Goal: Transaction & Acquisition: Purchase product/service

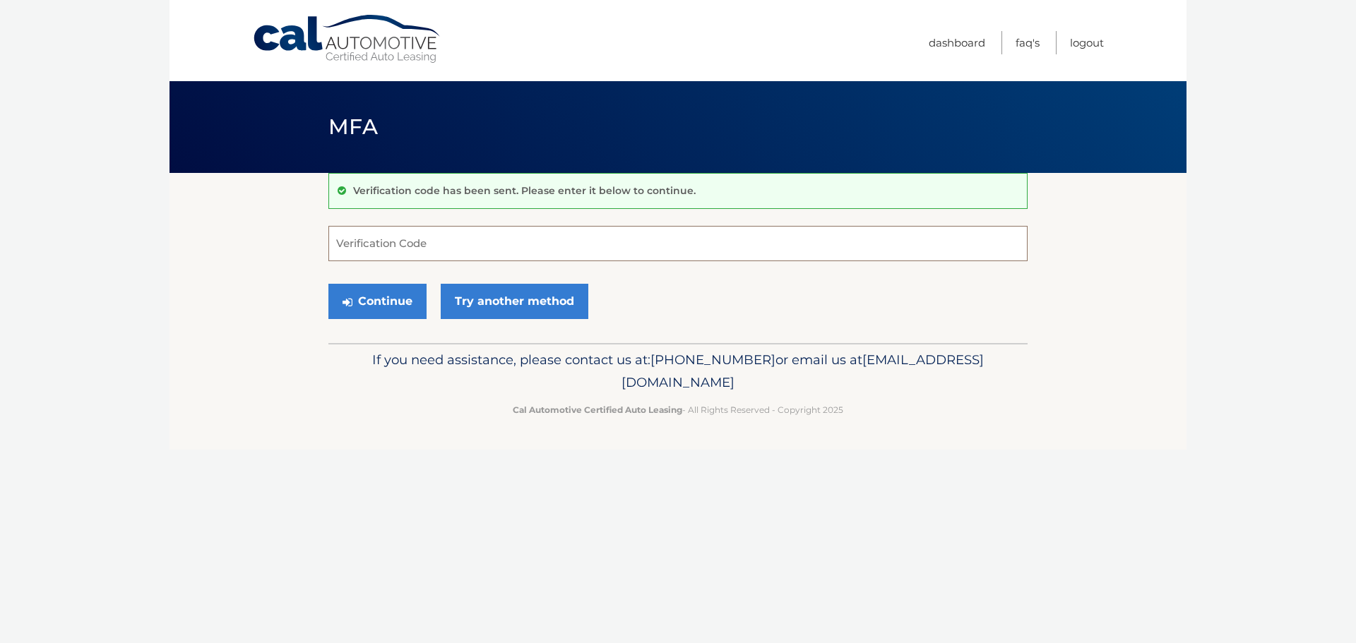
click at [532, 248] on input "Verification Code" at bounding box center [677, 243] width 699 height 35
type input "359214"
click at [328, 284] on button "Continue" at bounding box center [377, 301] width 98 height 35
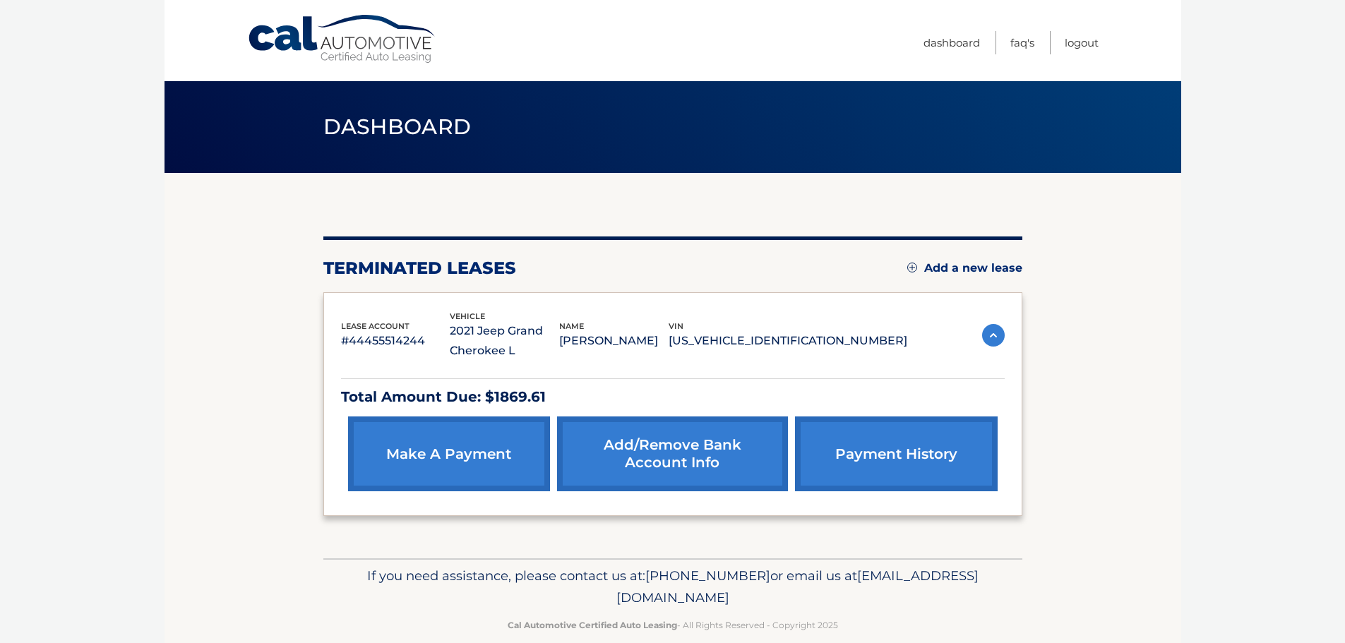
click at [431, 496] on div "make a payment Add/Remove bank account info payment history" at bounding box center [673, 454] width 664 height 89
click at [438, 469] on link "make a payment" at bounding box center [449, 454] width 202 height 75
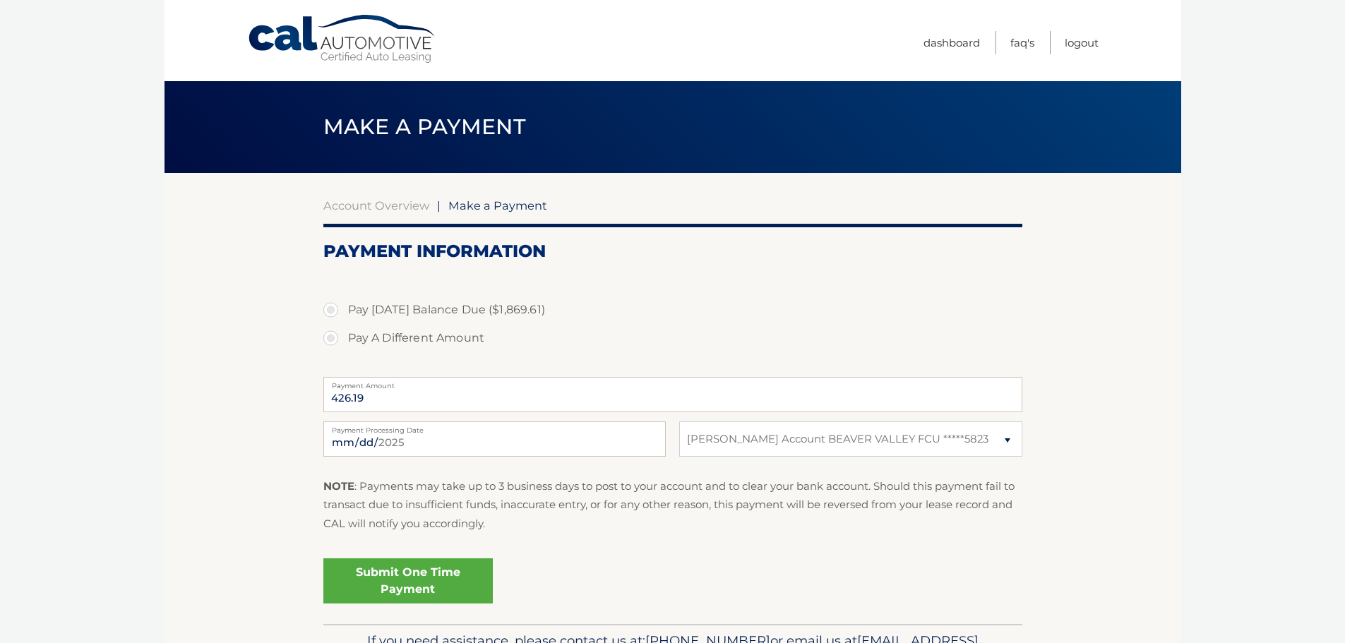
select select "ODAxOGYwMjktZWYyYS00YzBkLWIxMTAtMWU0NDU4MTM0NjBl"
drag, startPoint x: 381, startPoint y: 394, endPoint x: 282, endPoint y: 394, distance: 98.2
click at [282, 394] on section "Account Overview | Make a Payment Payment Information Pay Today's Balance Due (…" at bounding box center [673, 398] width 1017 height 451
click at [554, 520] on p "NOTE : Payments may take up to 3 business days to post to your account and to c…" at bounding box center [672, 505] width 699 height 56
click at [336, 336] on label "Pay A Different Amount" at bounding box center [672, 338] width 699 height 28
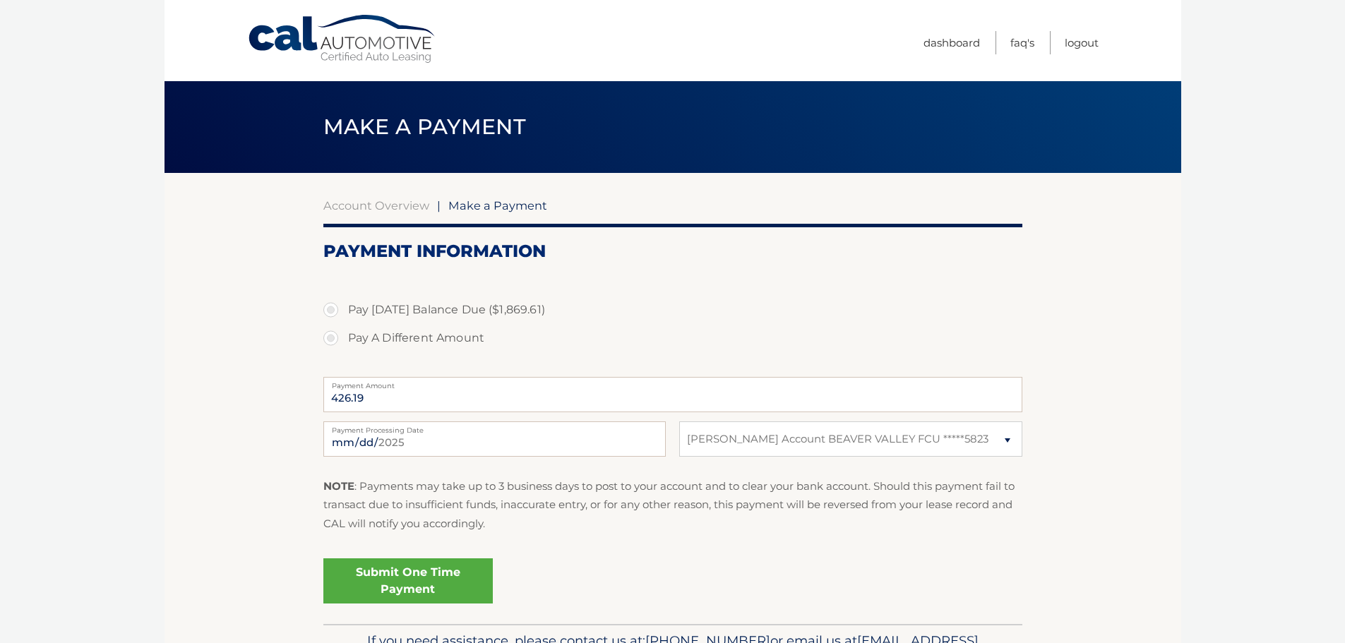
click at [336, 336] on input "Pay A Different Amount" at bounding box center [336, 335] width 14 height 23
radio input "true"
type input "200"
click at [811, 286] on div at bounding box center [672, 283] width 699 height 16
click at [1006, 447] on select "Select Bank Account Katie Account BEAVER VALLEY FCU *****5823" at bounding box center [850, 439] width 342 height 35
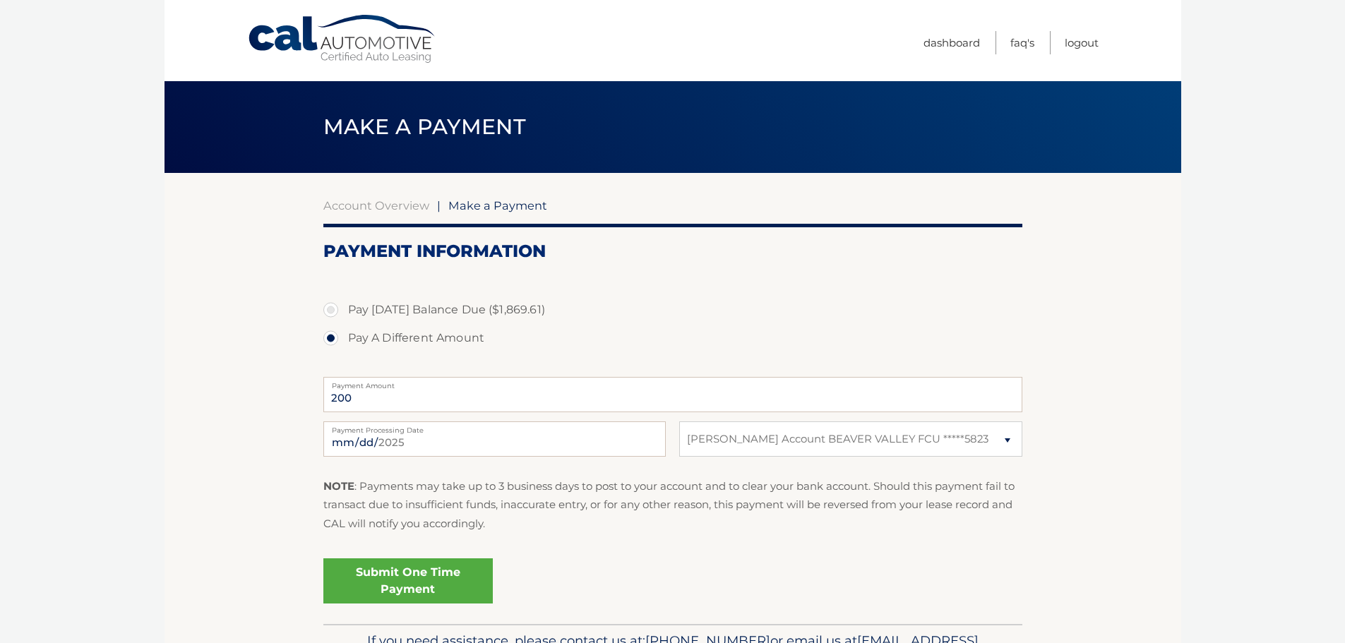
click at [825, 547] on fieldset "Pay Today's Balance Due ($1,869.61) Pay A Different Amount 200 Payment Amount P…" at bounding box center [672, 446] width 699 height 353
click at [950, 452] on select "Select Bank Account Katie Account BEAVER VALLEY FCU *****5823" at bounding box center [850, 439] width 342 height 35
select select
click at [679, 422] on select "Select Bank Account Katie Account BEAVER VALLEY FCU *****5823" at bounding box center [850, 439] width 342 height 35
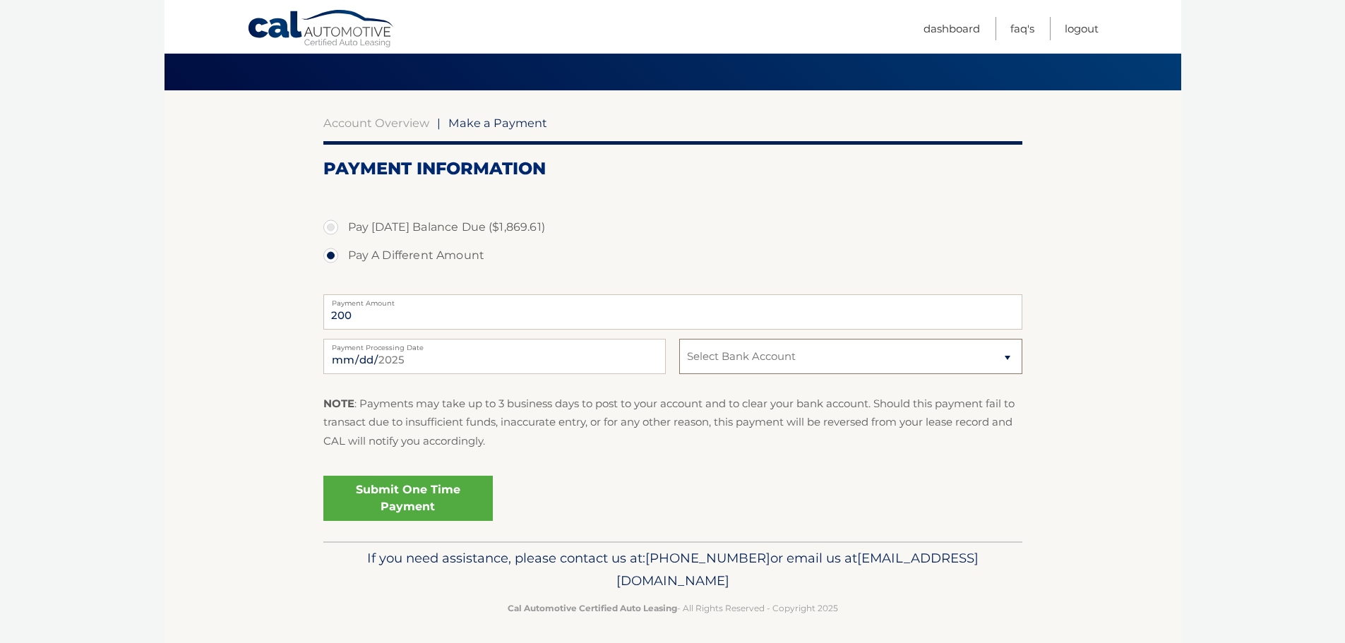
scroll to position [88, 0]
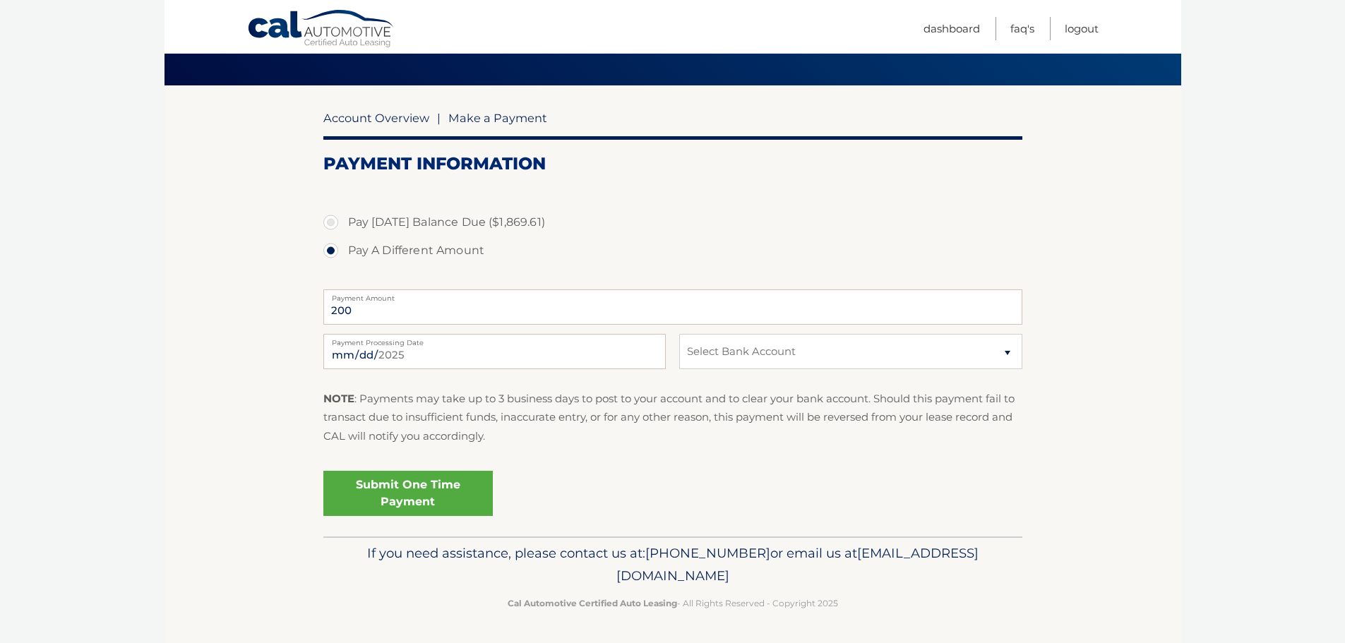
click at [381, 123] on link "Account Overview" at bounding box center [376, 118] width 106 height 14
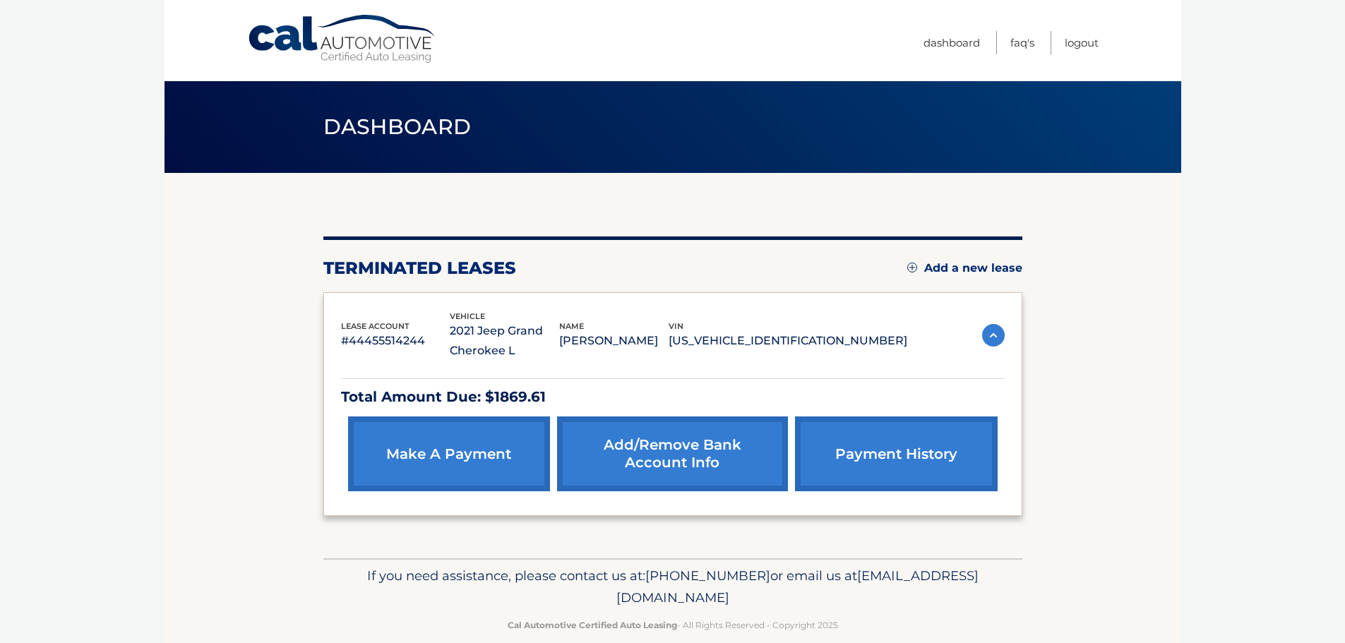
click at [718, 457] on link "Add/Remove bank account info" at bounding box center [672, 454] width 231 height 75
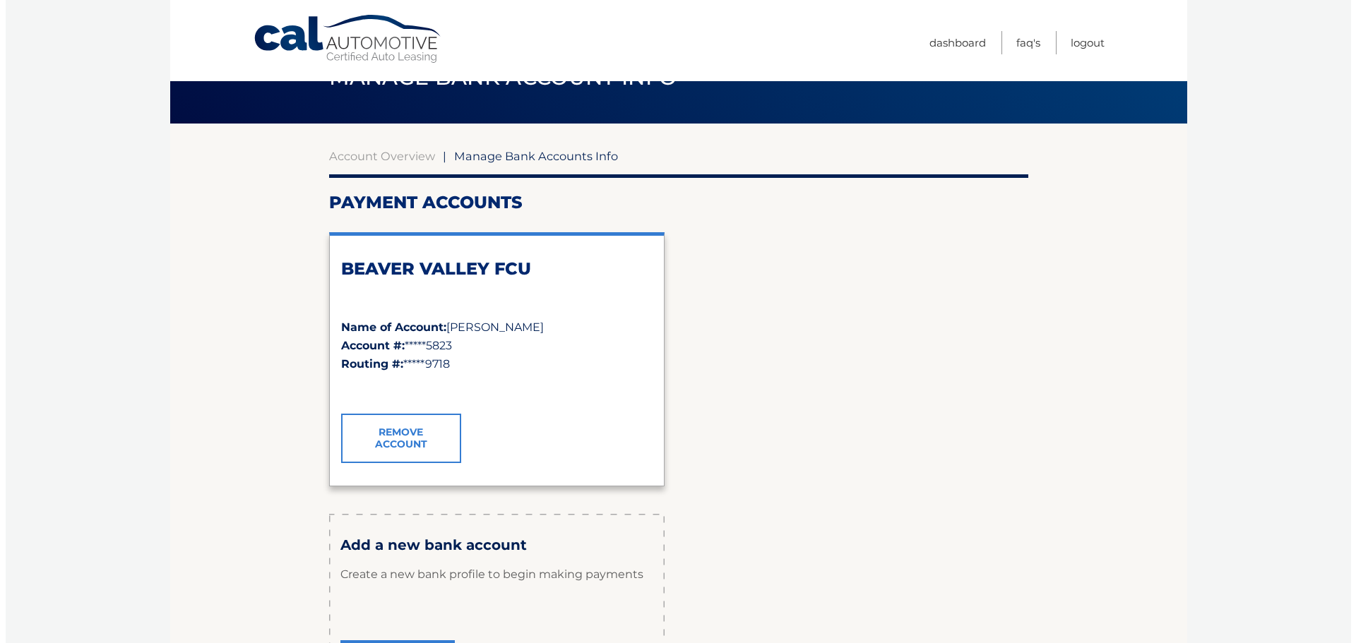
scroll to position [71, 0]
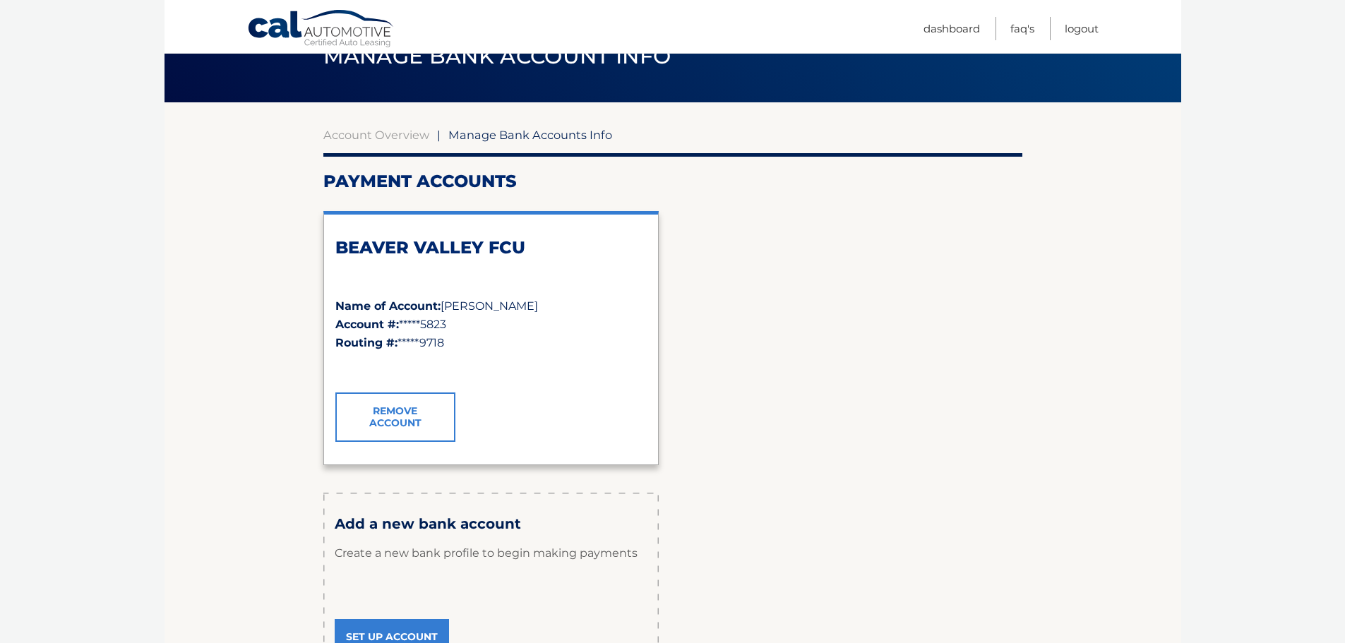
click at [402, 425] on link "Remove Account" at bounding box center [395, 417] width 120 height 49
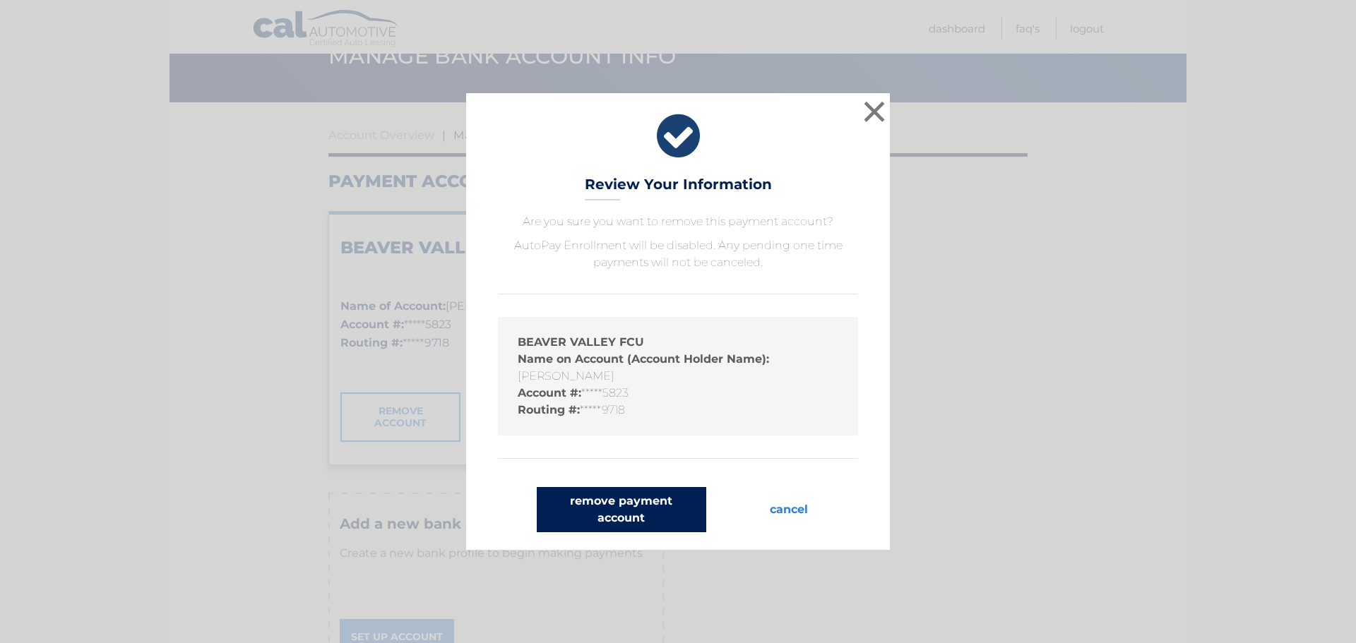
click at [642, 511] on button "remove payment account" at bounding box center [621, 509] width 169 height 45
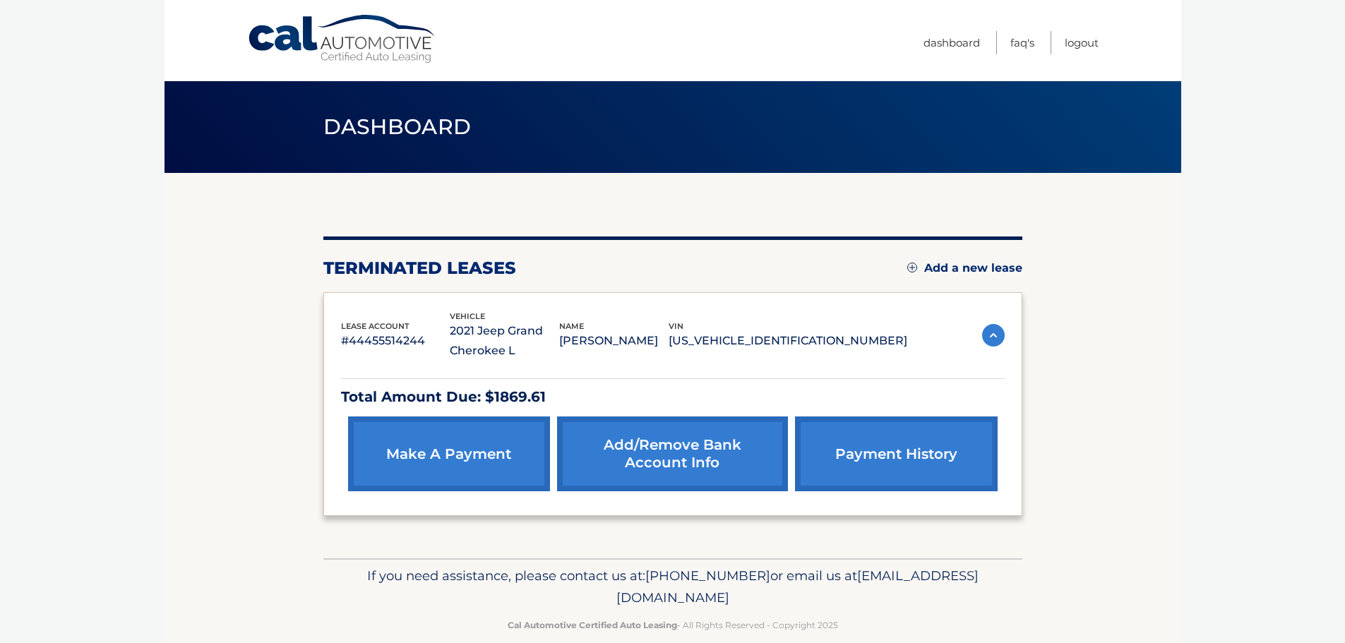
click at [660, 453] on link "Add/Remove bank account info" at bounding box center [672, 454] width 231 height 75
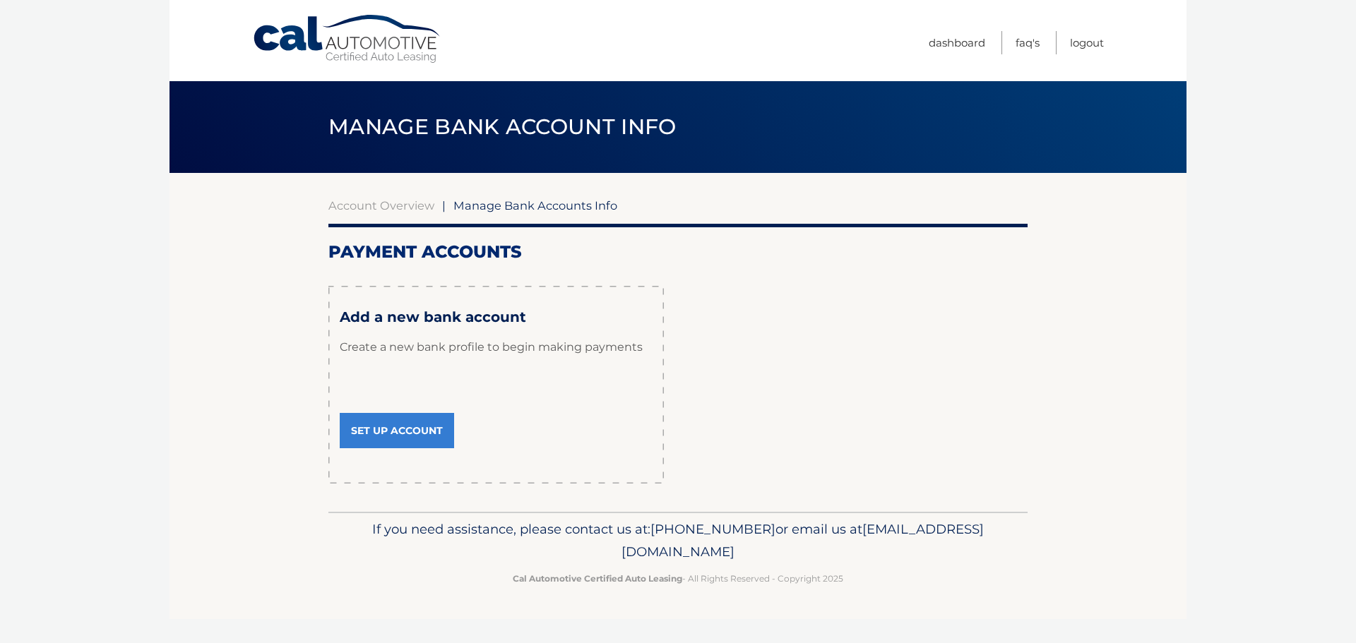
click at [403, 431] on link "Set Up Account" at bounding box center [397, 430] width 114 height 35
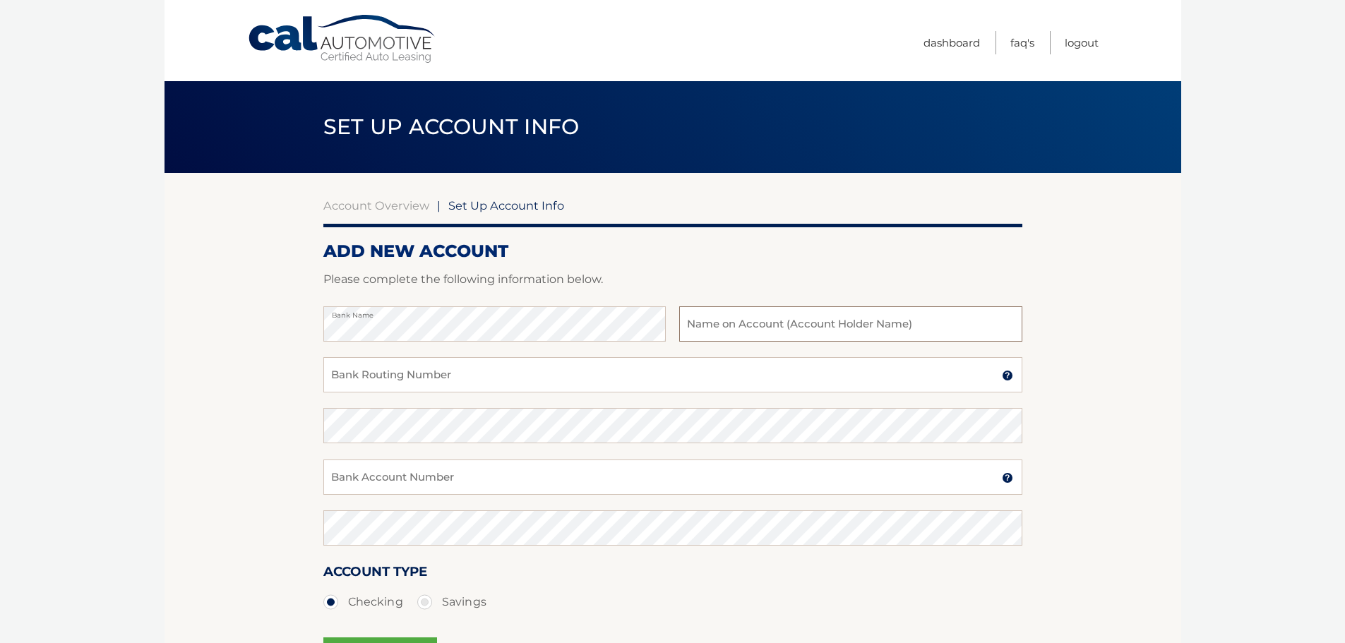
click at [767, 331] on input "text" at bounding box center [850, 323] width 342 height 35
type input "[PERSON_NAME]"
click at [433, 379] on input "Bank Routing Number" at bounding box center [672, 374] width 699 height 35
click at [590, 371] on input "Bank Routing Number" at bounding box center [672, 374] width 699 height 35
type input "243083237"
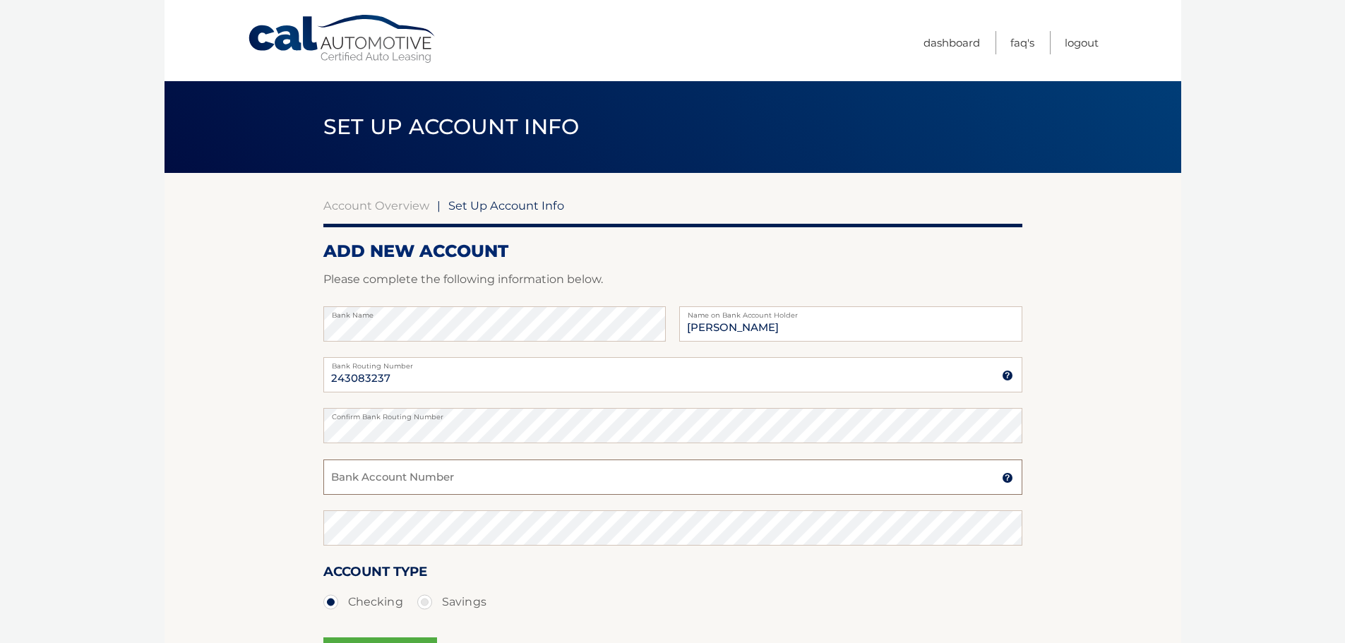
click at [408, 470] on input "Bank Account Number" at bounding box center [672, 477] width 699 height 35
type input "55"
drag, startPoint x: 410, startPoint y: 379, endPoint x: 204, endPoint y: 377, distance: 206.2
click at [204, 377] on section "Account Overview | Set Up Account Info ADD NEW ACCOUNT Please complete the foll…" at bounding box center [673, 442] width 1017 height 539
click at [321, 422] on section "Account Overview | Set Up Account Info ADD NEW ACCOUNT Please complete the foll…" at bounding box center [673, 442] width 1017 height 539
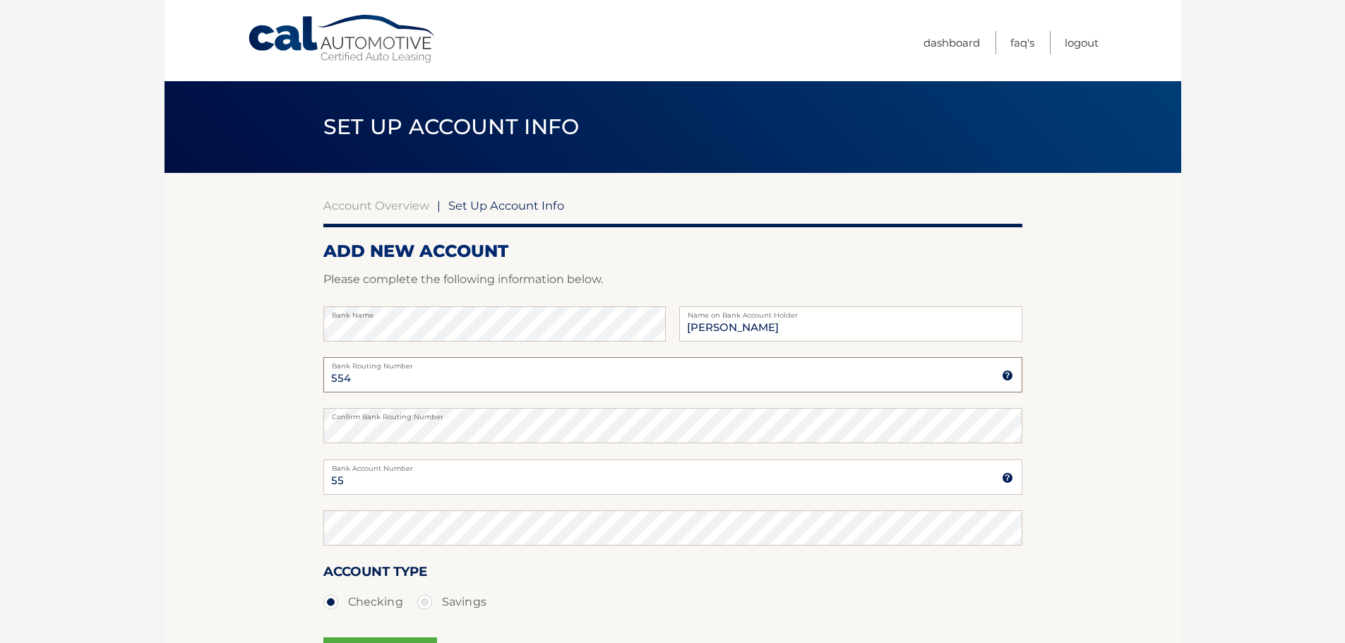
drag, startPoint x: 375, startPoint y: 386, endPoint x: 285, endPoint y: 379, distance: 90.0
click at [285, 379] on section "Account Overview | Set Up Account Info ADD NEW ACCOUNT Please complete the foll…" at bounding box center [673, 442] width 1017 height 539
paste input "text"
type input "5"
click at [378, 379] on input "Bank Routing Number" at bounding box center [672, 374] width 699 height 35
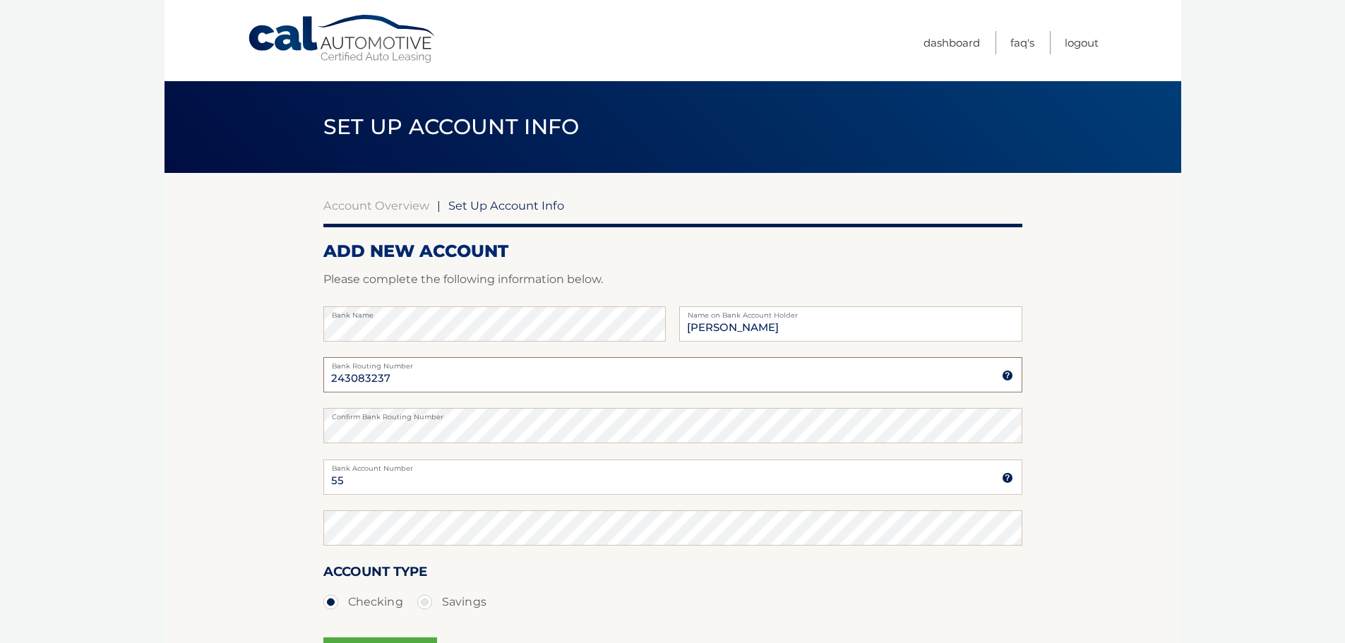
type input "243083237"
click at [400, 479] on input "55" at bounding box center [672, 477] width 699 height 35
type input "554365995"
click at [175, 516] on section "Account Overview | Set Up Account Info ADD NEW ACCOUNT Please complete the foll…" at bounding box center [673, 442] width 1017 height 539
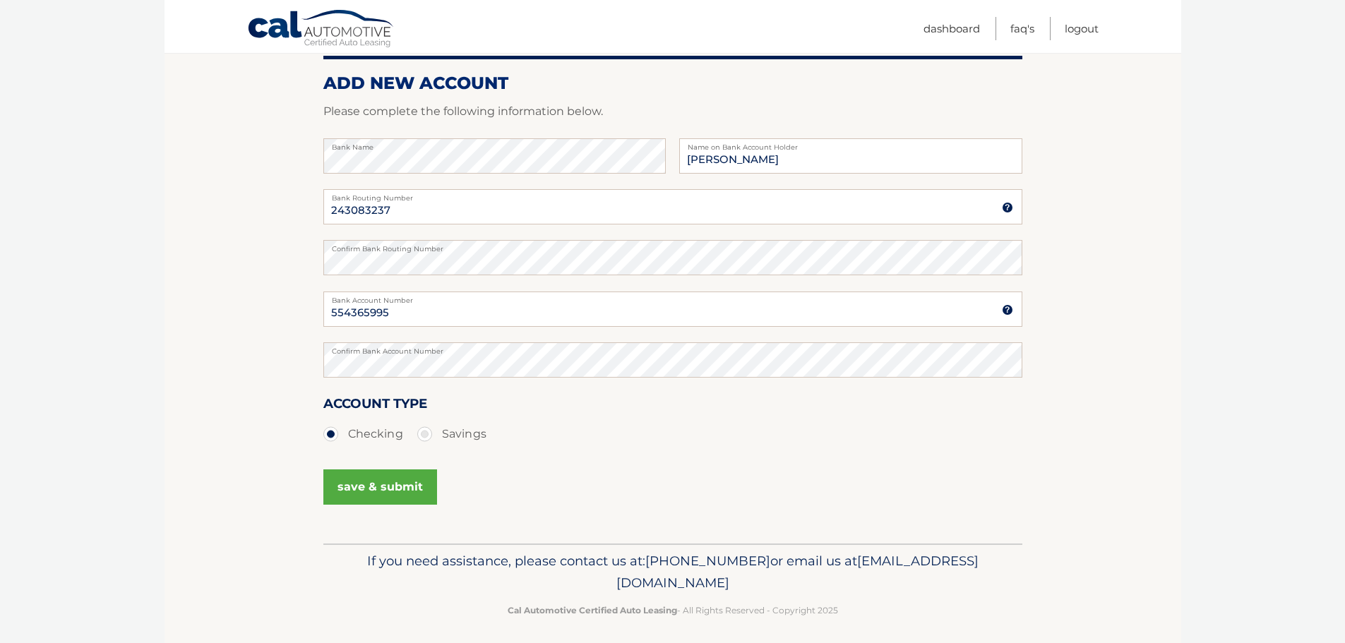
scroll to position [176, 0]
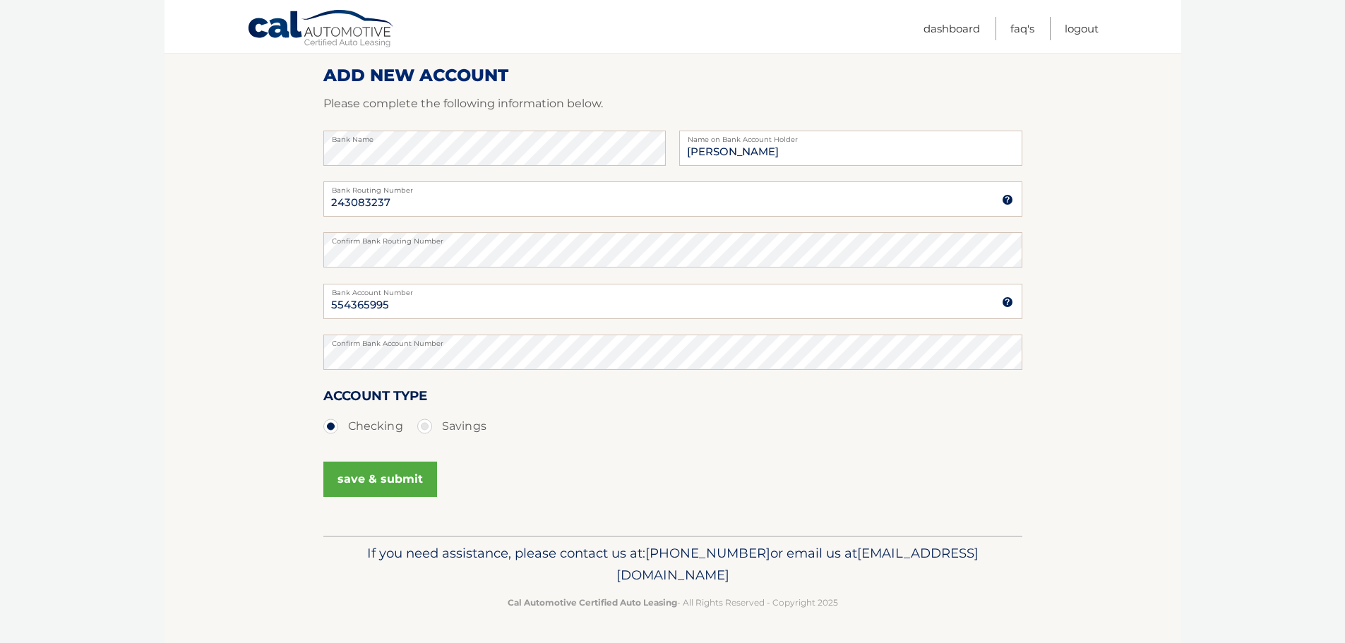
click at [354, 485] on button "save & submit" at bounding box center [380, 479] width 114 height 35
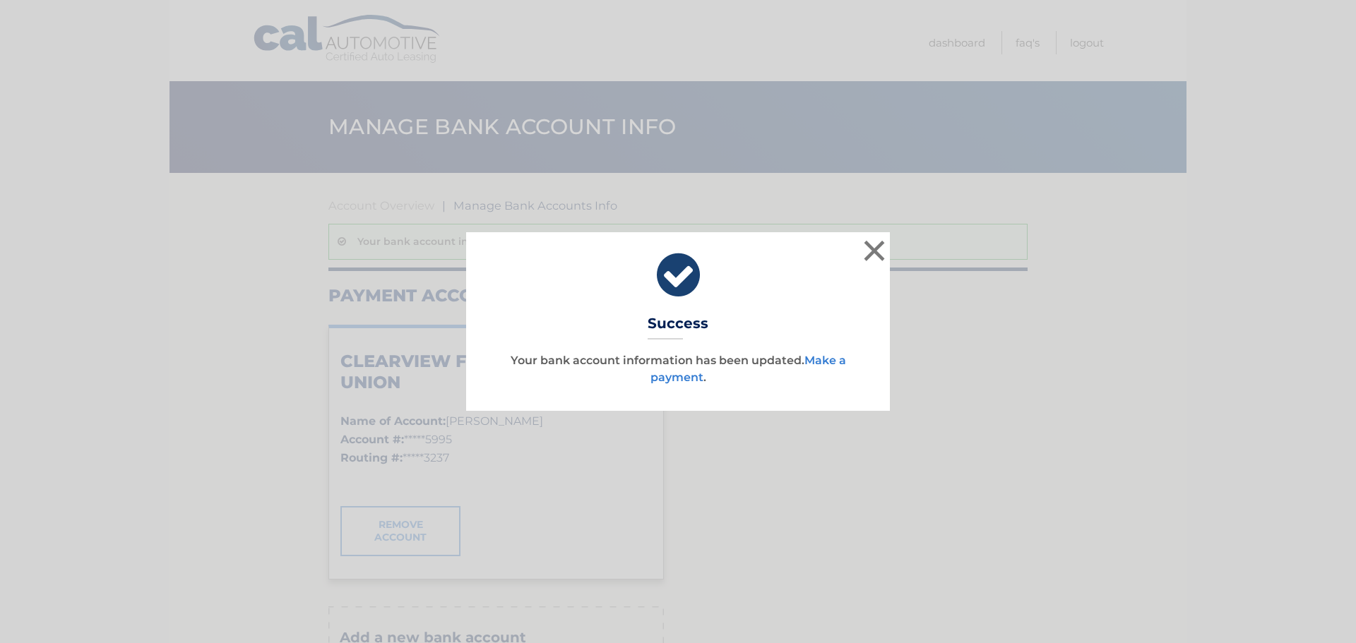
click at [819, 359] on link "Make a payment" at bounding box center [748, 369] width 196 height 30
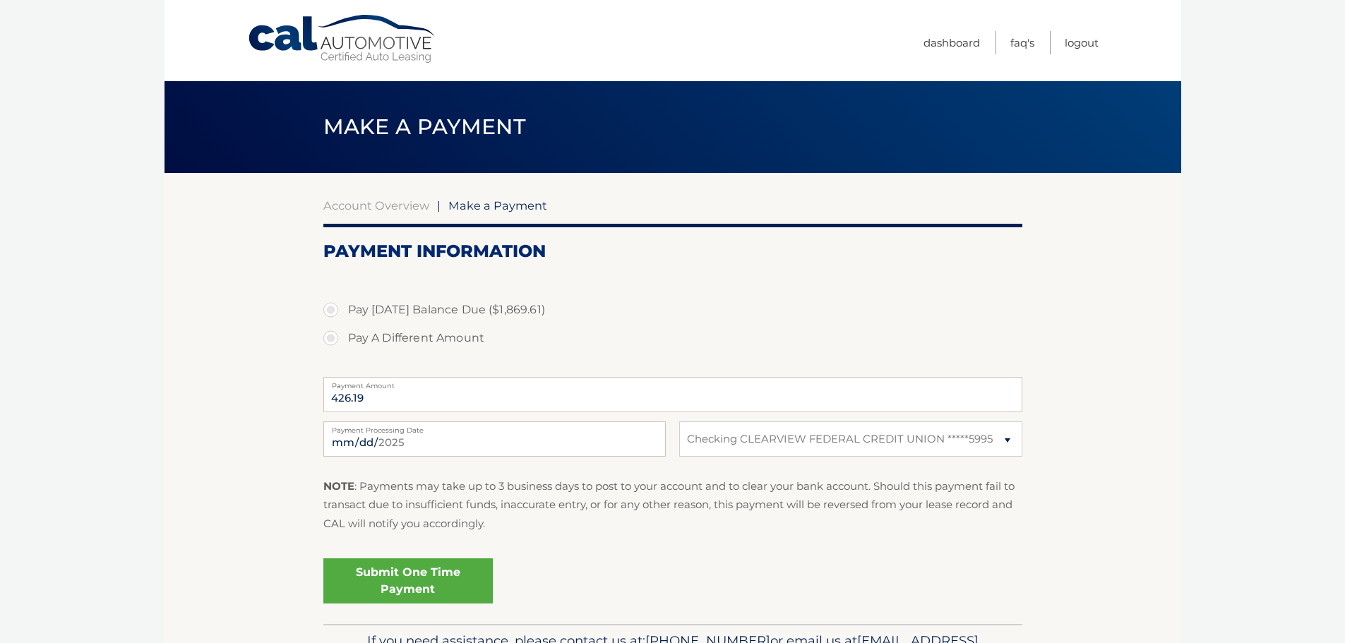
select select "Y2M0ODkzMTktZmI4NC00NzA2LTljMzktMWQ2MzUxZjEwMGM2"
click at [407, 405] on input "426.19" at bounding box center [672, 394] width 699 height 35
click at [335, 338] on label "Pay A Different Amount" at bounding box center [672, 338] width 699 height 28
click at [335, 338] on input "Pay A Different Amount" at bounding box center [336, 335] width 14 height 23
radio input "true"
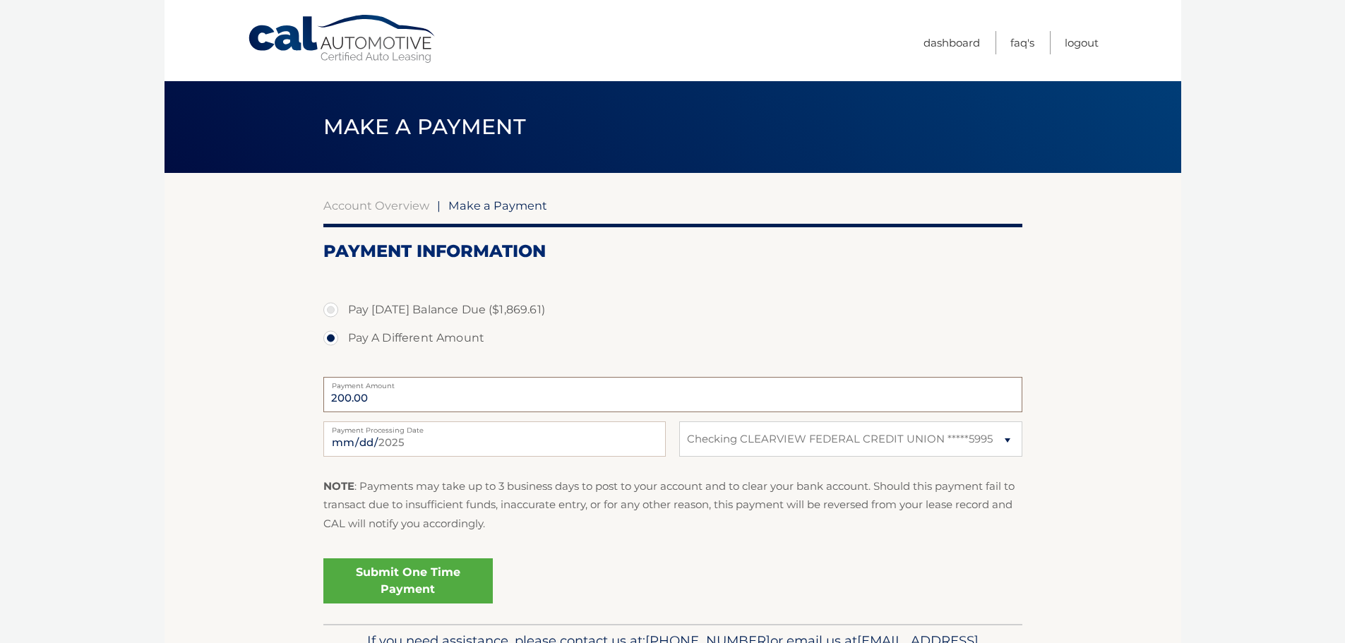
type input "200.00"
click at [610, 526] on p "NOTE : Payments may take up to 3 business days to post to your account and to c…" at bounding box center [672, 505] width 699 height 56
click at [520, 449] on input "[DATE]" at bounding box center [494, 439] width 342 height 35
click at [649, 525] on p "NOTE : Payments may take up to 3 business days to post to your account and to c…" at bounding box center [672, 505] width 699 height 56
click at [385, 598] on link "Submit One Time Payment" at bounding box center [407, 581] width 169 height 45
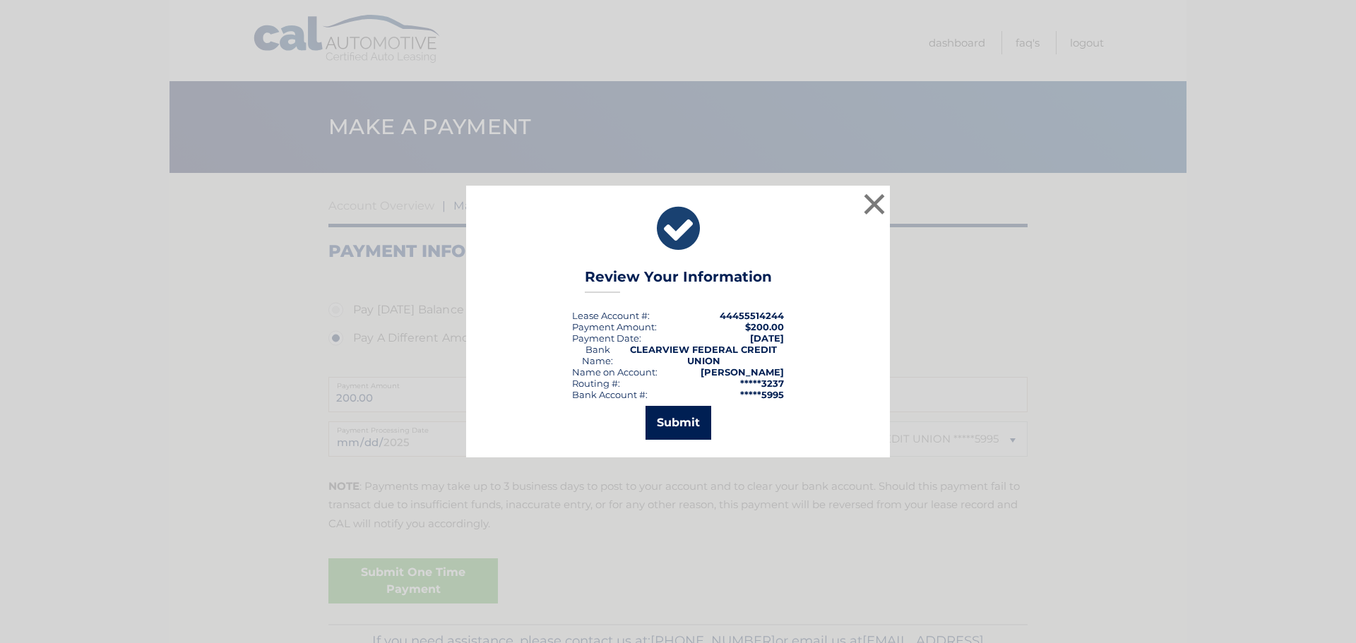
click at [688, 427] on button "Submit" at bounding box center [678, 423] width 66 height 34
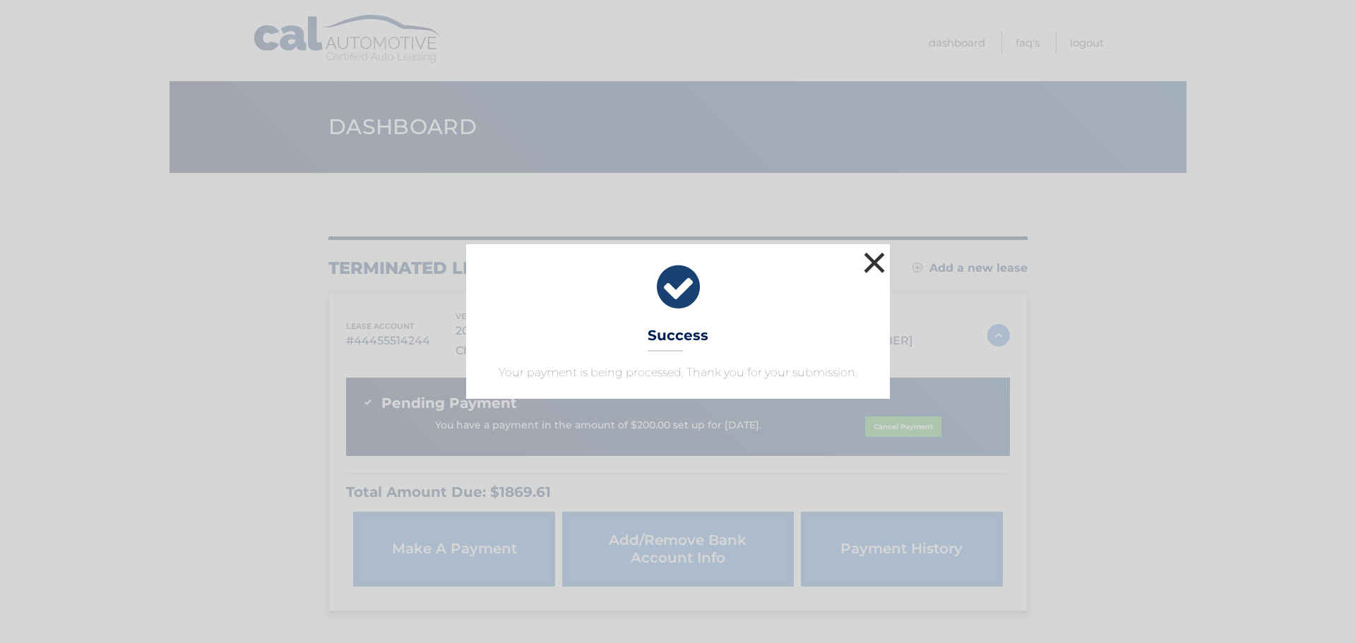
click at [867, 258] on button "×" at bounding box center [874, 263] width 28 height 28
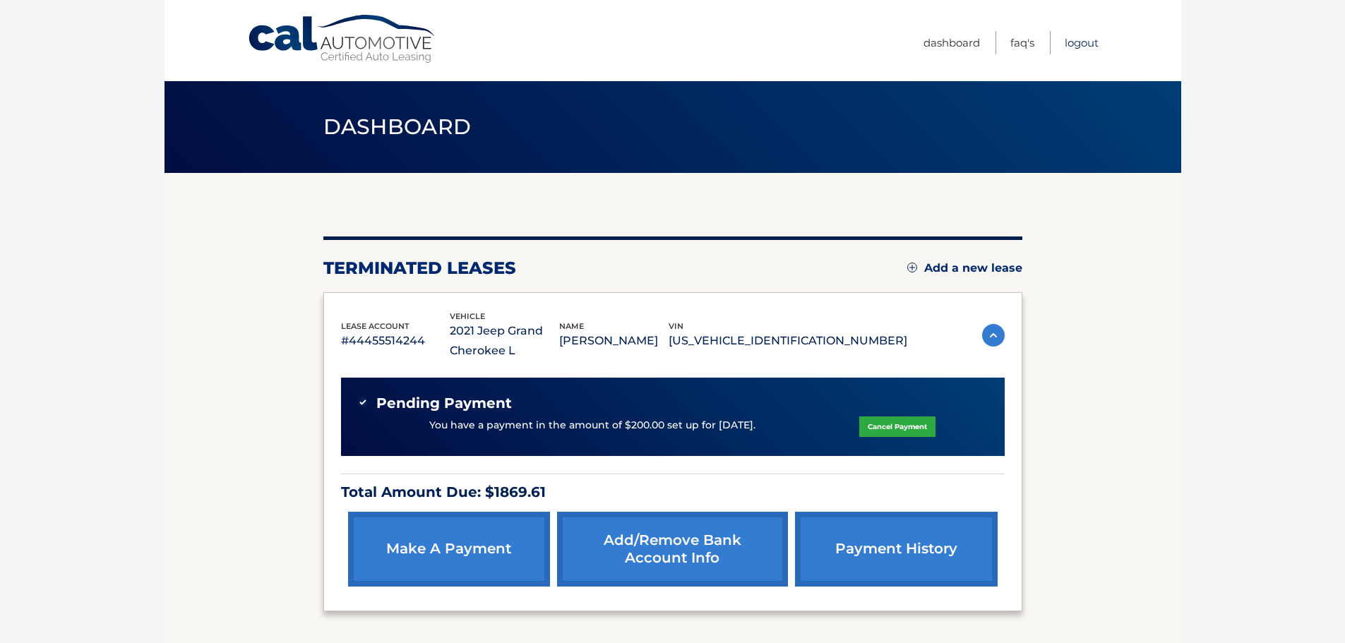
click at [1075, 45] on link "Logout" at bounding box center [1082, 42] width 34 height 23
